Goal: Task Accomplishment & Management: Complete application form

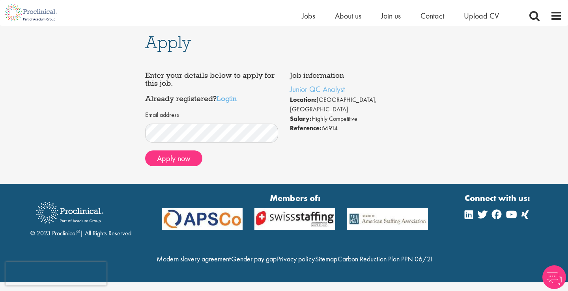
scroll to position [6, 0]
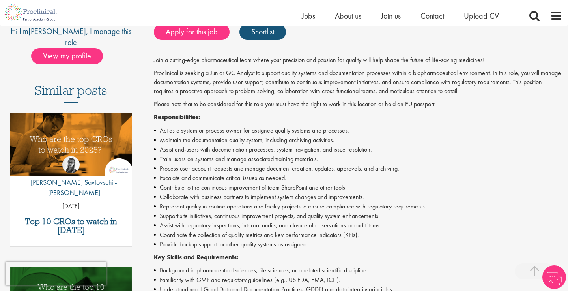
scroll to position [177, 0]
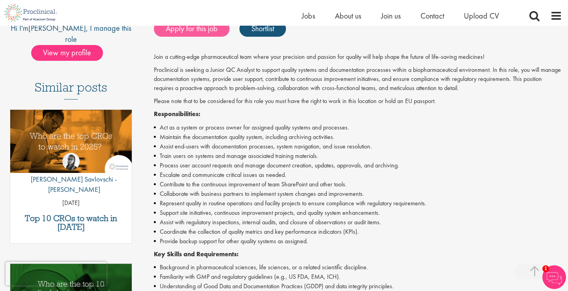
click at [205, 30] on link "Apply for this job" at bounding box center [192, 29] width 76 height 16
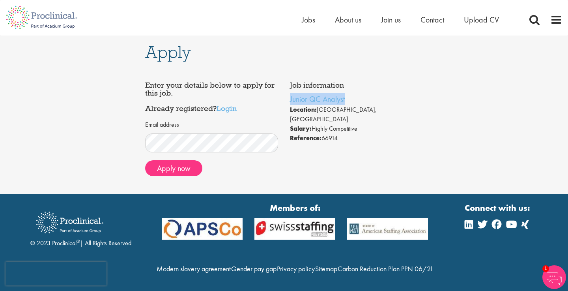
drag, startPoint x: 359, startPoint y: 102, endPoint x: 286, endPoint y: 96, distance: 74.0
click at [286, 96] on div "Job information Junior QC Analyst Location: Neuchâtel, Schweiz Salary: Highly C…" at bounding box center [356, 111] width 145 height 69
copy link "Junior QC Analyst"
click at [312, 102] on link "Junior QC Analyst" at bounding box center [317, 99] width 55 height 10
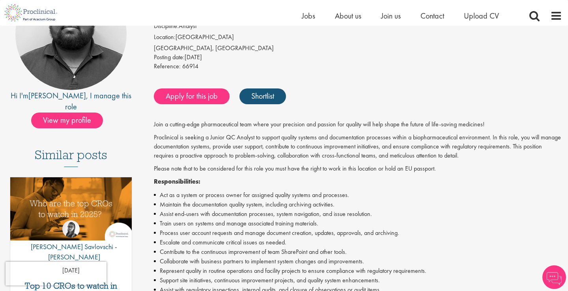
scroll to position [116, 0]
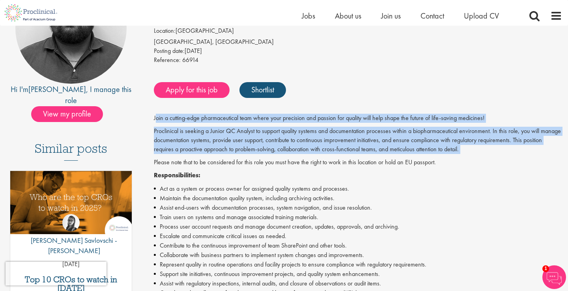
drag, startPoint x: 156, startPoint y: 117, endPoint x: 202, endPoint y: 153, distance: 59.0
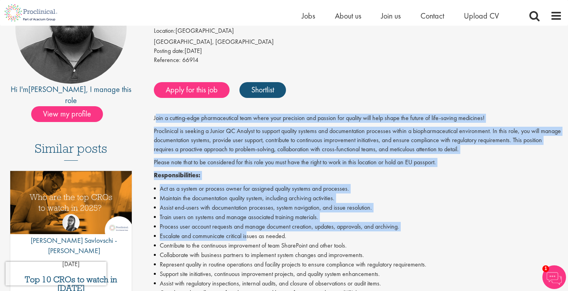
drag, startPoint x: 155, startPoint y: 117, endPoint x: 248, endPoint y: 228, distance: 145.1
click at [248, 231] on li "Escalate and communicate critical issues as needed." at bounding box center [358, 235] width 408 height 9
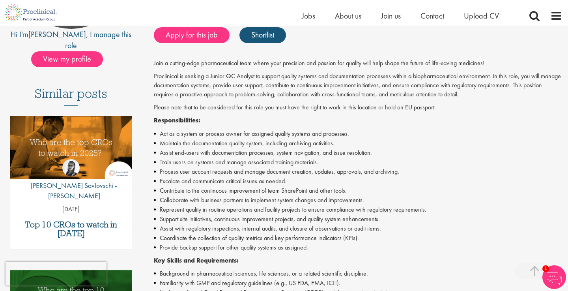
scroll to position [174, 0]
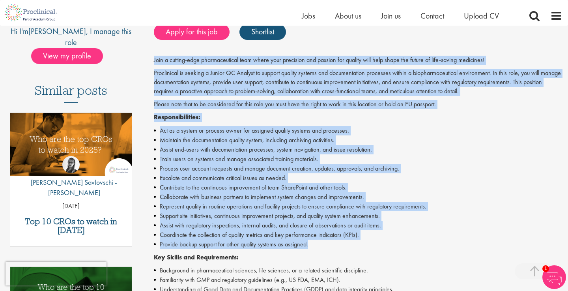
drag, startPoint x: 153, startPoint y: 58, endPoint x: 313, endPoint y: 241, distance: 243.0
click at [313, 241] on div "Junior QC Analyst Salary: Highly Competitive Job type: Contract Discipline: Ana…" at bounding box center [355, 239] width 426 height 651
copy div "Join a cutting-edge pharmaceutical team where your precision and passion for qu…"
click at [207, 34] on link "Apply for this job" at bounding box center [192, 32] width 76 height 16
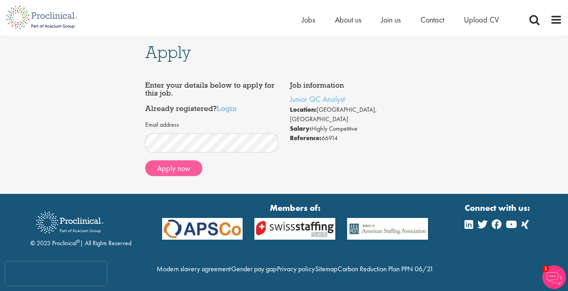
click at [166, 165] on button "Apply now" at bounding box center [173, 168] width 57 height 16
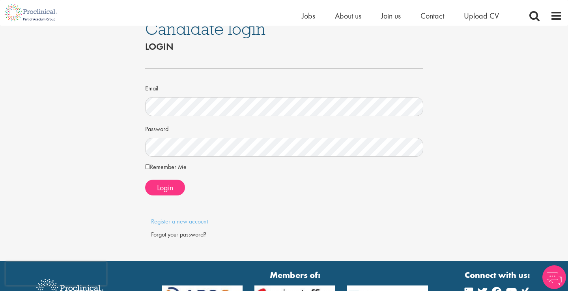
scroll to position [13, 0]
click at [179, 218] on link "Register a new account" at bounding box center [179, 221] width 57 height 8
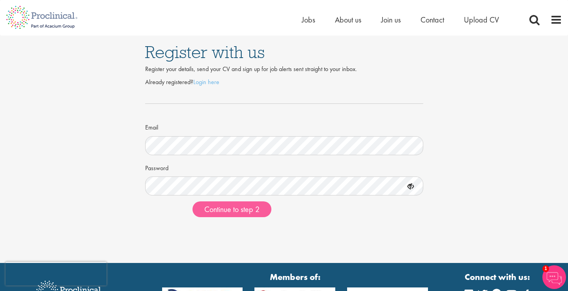
click at [223, 206] on span "Continue to step 2" at bounding box center [231, 209] width 55 height 10
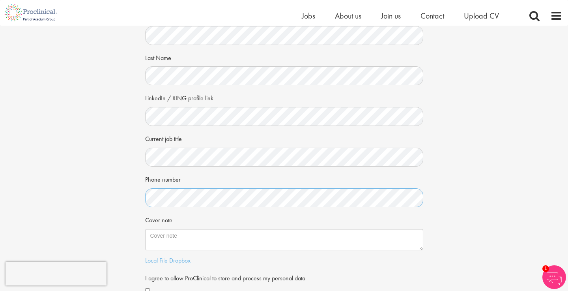
scroll to position [64, 0]
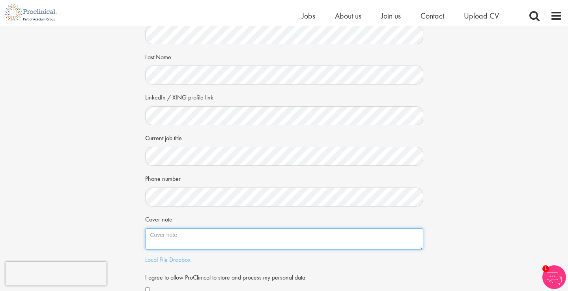
click at [209, 238] on textarea "Cover note" at bounding box center [284, 238] width 278 height 21
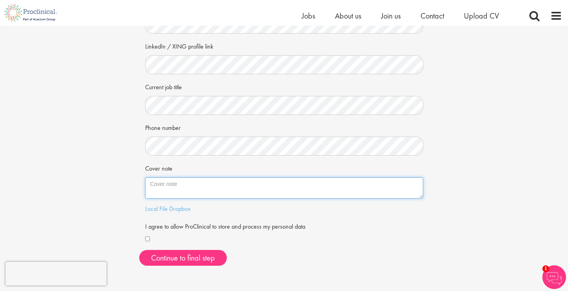
scroll to position [115, 0]
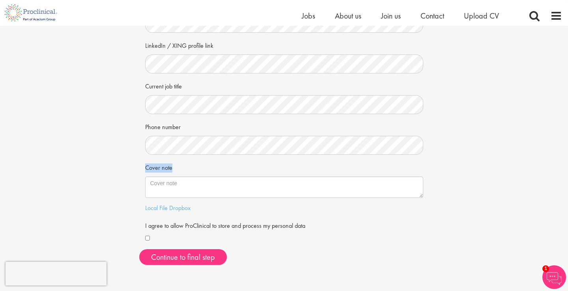
drag, startPoint x: 181, startPoint y: 165, endPoint x: 146, endPoint y: 164, distance: 35.9
click at [146, 164] on div "Cover note" at bounding box center [284, 179] width 278 height 37
copy label "Cover note"
click at [492, 112] on div "Your personal details Please give us a few more details, which will help us fin…" at bounding box center [284, 90] width 580 height 361
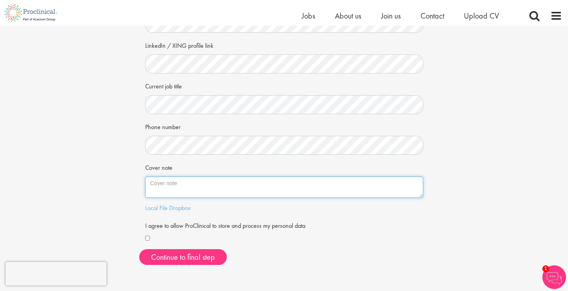
click at [264, 189] on textarea "Cover note" at bounding box center [284, 186] width 278 height 21
click at [302, 183] on textarea "Cover note" at bounding box center [284, 186] width 278 height 21
paste textarea "Fort d’expériences en qualité au sein de l’industrie pharmaceutique (Merck Sero…"
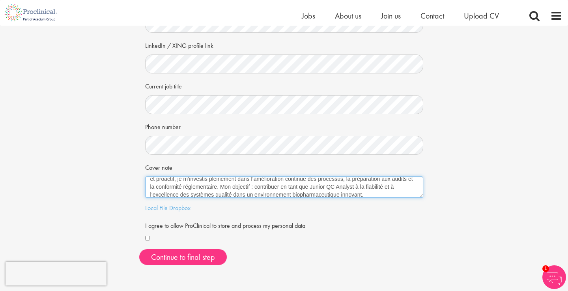
scroll to position [23, 0]
click at [220, 181] on textarea "Fort d’expériences en qualité au sein de l’industrie pharmaceutique (Merck Sero…" at bounding box center [284, 186] width 278 height 21
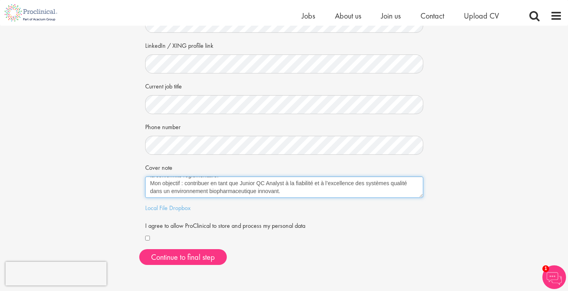
scroll to position [32, 0]
type textarea "Fort d’expériences en qualité au sein de l’industrie pharmaceutique (Merck Sero…"
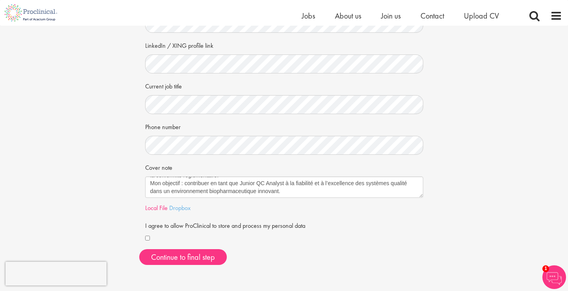
click at [158, 206] on link "Local File" at bounding box center [156, 208] width 22 height 8
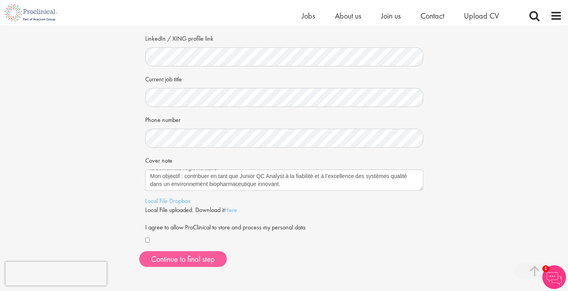
scroll to position [123, 0]
click at [186, 256] on button "Continue to final step" at bounding box center [183, 259] width 88 height 16
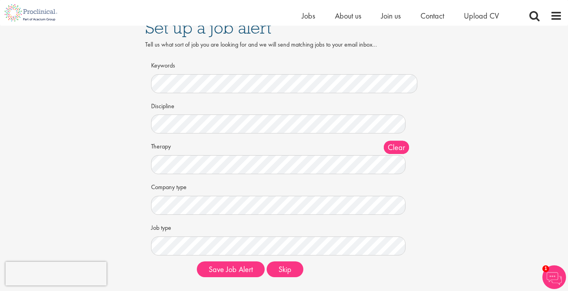
scroll to position [17, 0]
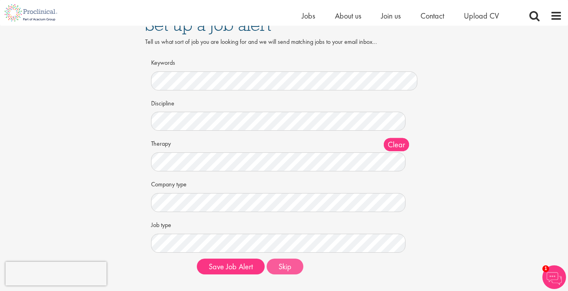
click at [284, 265] on button "Skip" at bounding box center [285, 266] width 37 height 16
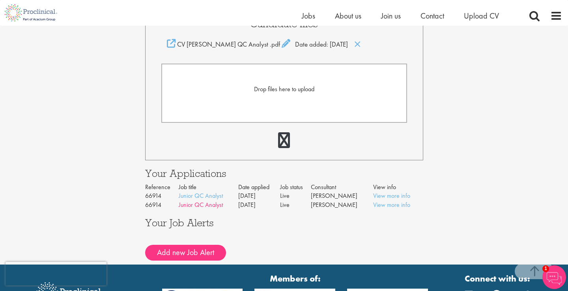
scroll to position [211, 0]
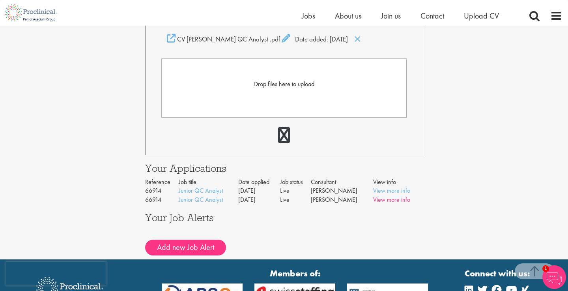
click at [398, 197] on link "View more info" at bounding box center [391, 199] width 37 height 8
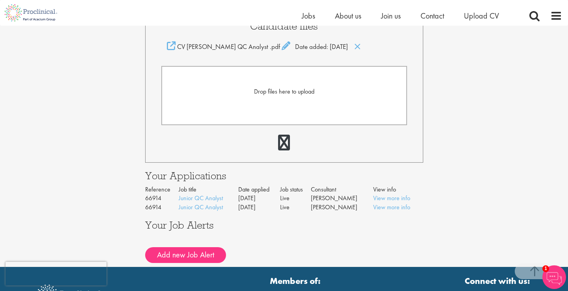
scroll to position [204, 0]
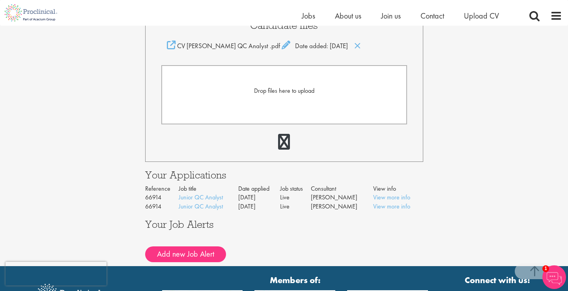
click at [236, 236] on div "Name Keywords Discipline Clear All Computer Science Data Science Recruitment Co…" at bounding box center [287, 240] width 284 height 13
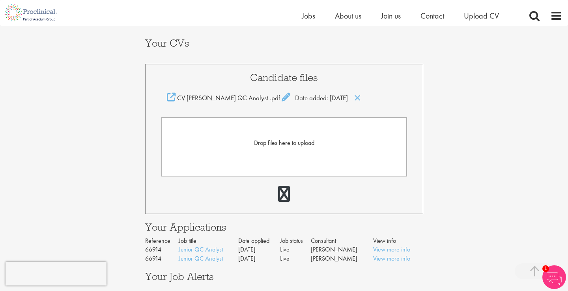
scroll to position [159, 0]
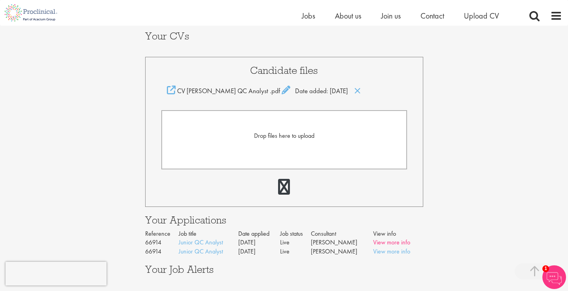
click at [380, 241] on link "View more info" at bounding box center [391, 242] width 37 height 8
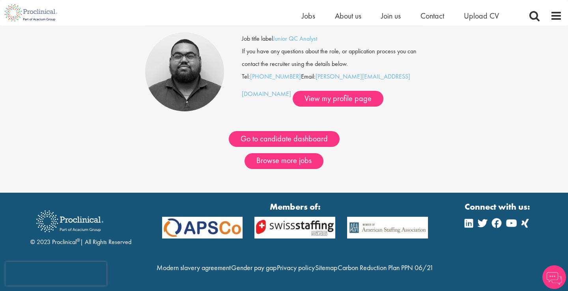
scroll to position [64, 0]
click at [297, 123] on div "Go to candidate dashboard" at bounding box center [284, 129] width 290 height 36
click at [269, 136] on link "Go to candidate dashboard" at bounding box center [284, 139] width 111 height 16
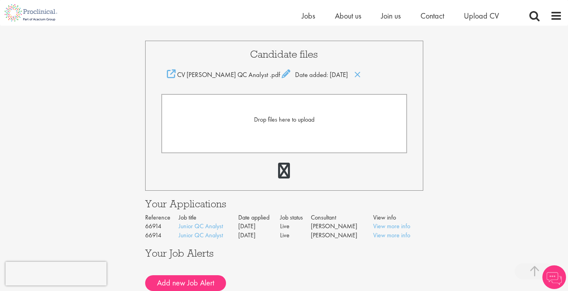
scroll to position [178, 0]
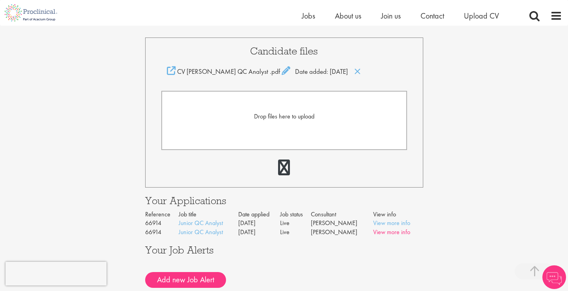
click at [378, 232] on link "View more info" at bounding box center [391, 232] width 37 height 8
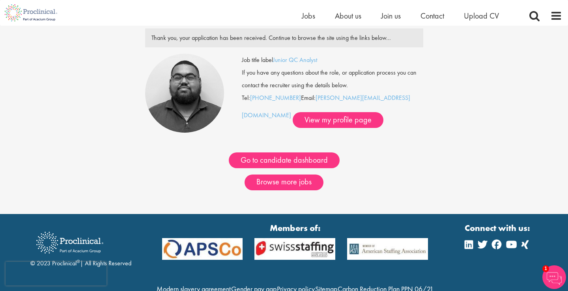
scroll to position [35, 0]
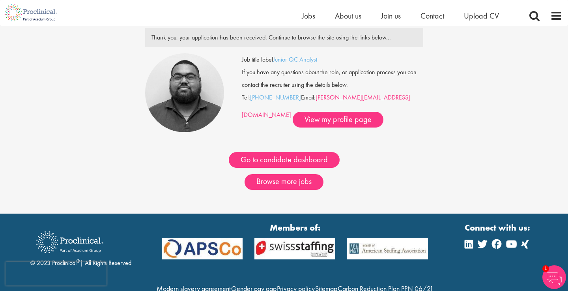
drag, startPoint x: 387, startPoint y: 97, endPoint x: 316, endPoint y: 98, distance: 70.2
click at [316, 98] on div "Job title label Junior QC Analyst If you have any questions about the role, or …" at bounding box center [332, 90] width 181 height 74
copy div "a.bennett@proclinical.com"
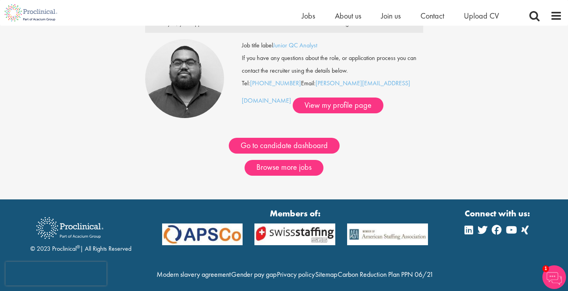
scroll to position [50, 0]
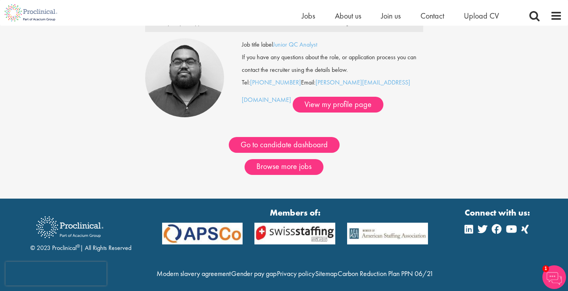
drag, startPoint x: 110, startPoint y: 224, endPoint x: 77, endPoint y: 224, distance: 33.5
click at [76, 224] on div at bounding box center [80, 226] width 101 height 33
drag, startPoint x: 115, startPoint y: 228, endPoint x: 93, endPoint y: 228, distance: 22.1
click at [93, 228] on div at bounding box center [80, 226] width 101 height 33
click at [342, 81] on link "a.bennett@proclinical.com" at bounding box center [326, 91] width 168 height 26
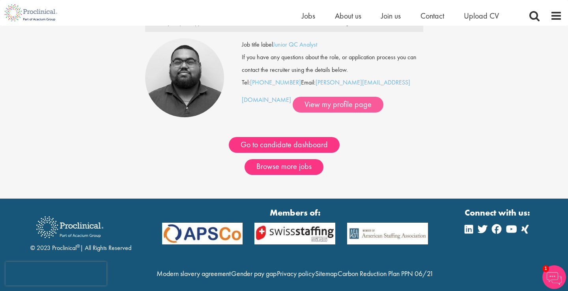
click at [294, 107] on link "View my profile page" at bounding box center [338, 105] width 91 height 16
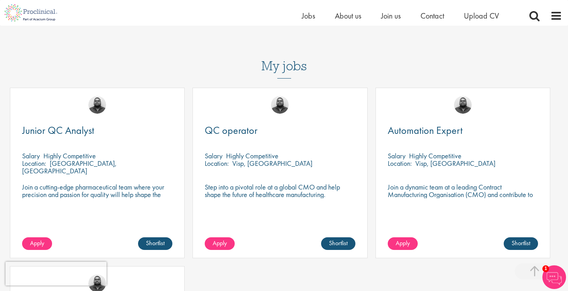
scroll to position [219, 0]
